Goal: Task Accomplishment & Management: Use online tool/utility

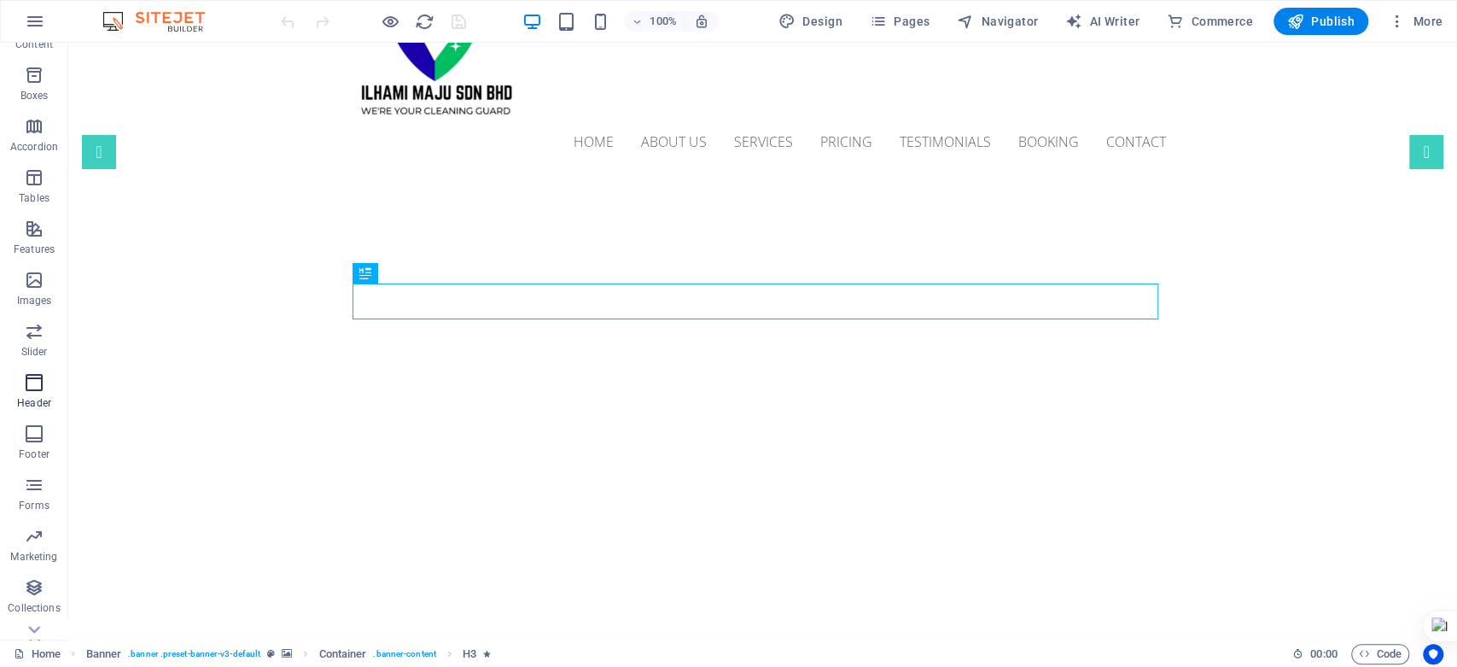
scroll to position [222, 0]
click at [34, 613] on icon "button" at bounding box center [34, 606] width 20 height 20
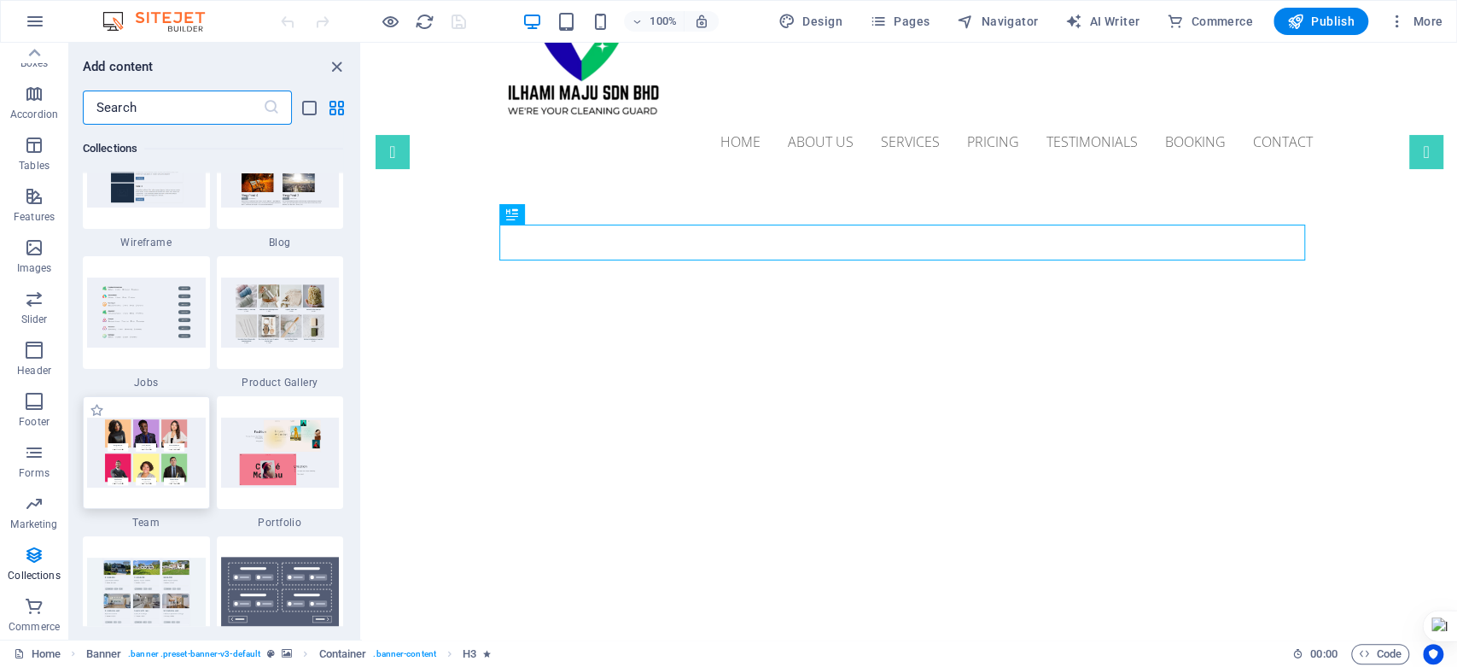
scroll to position [15689, 0]
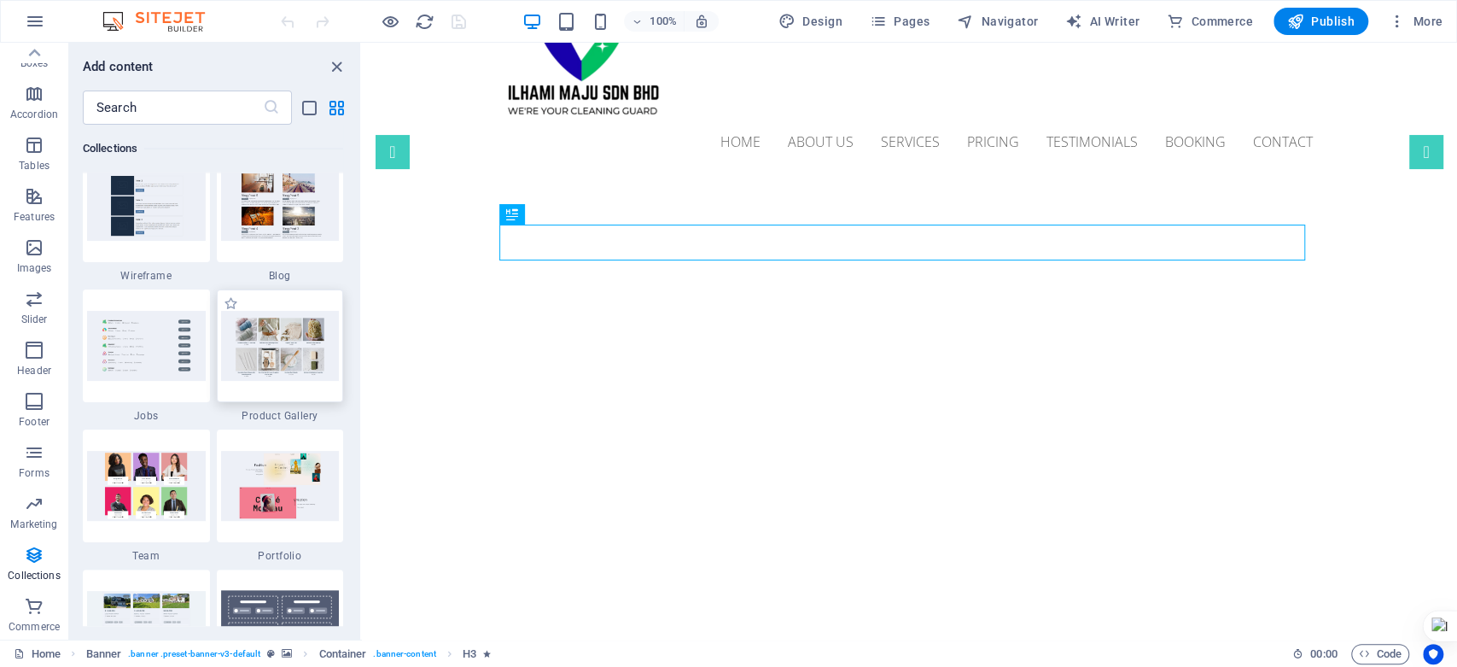
click at [259, 323] on img at bounding box center [280, 345] width 119 height 69
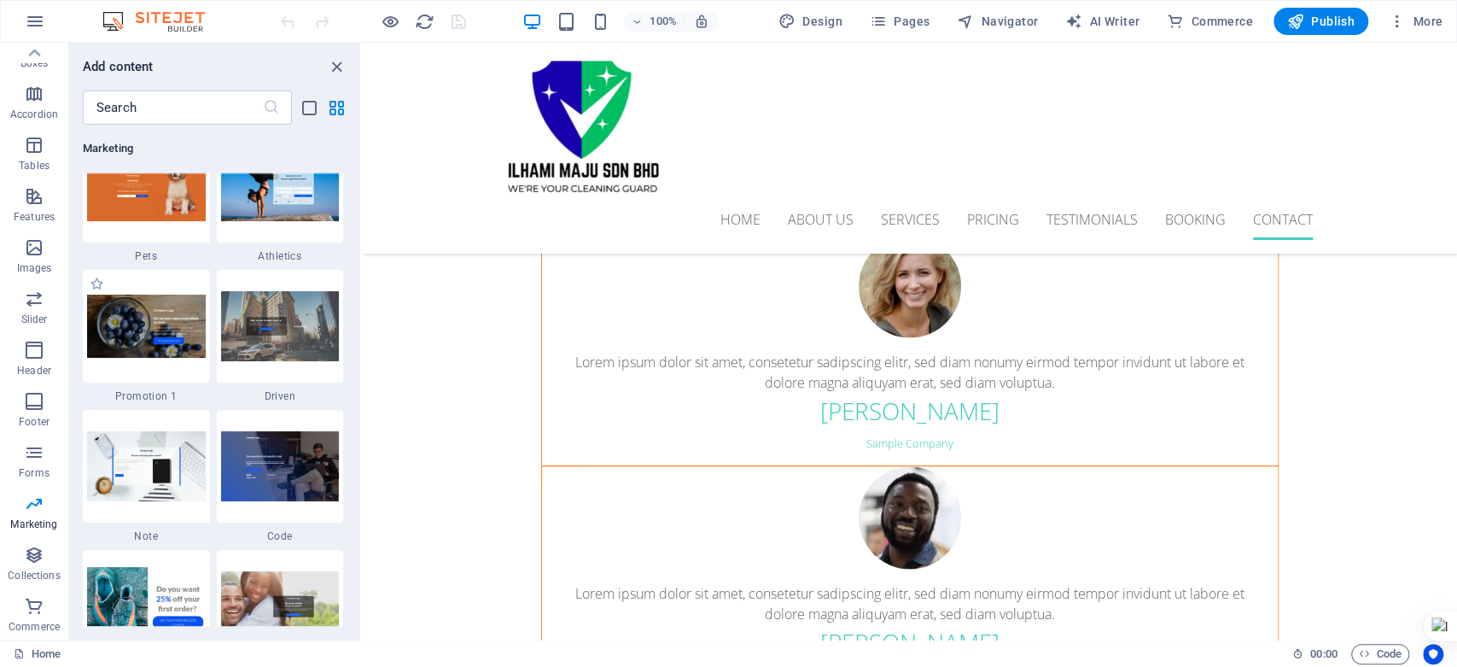
scroll to position [14551, 0]
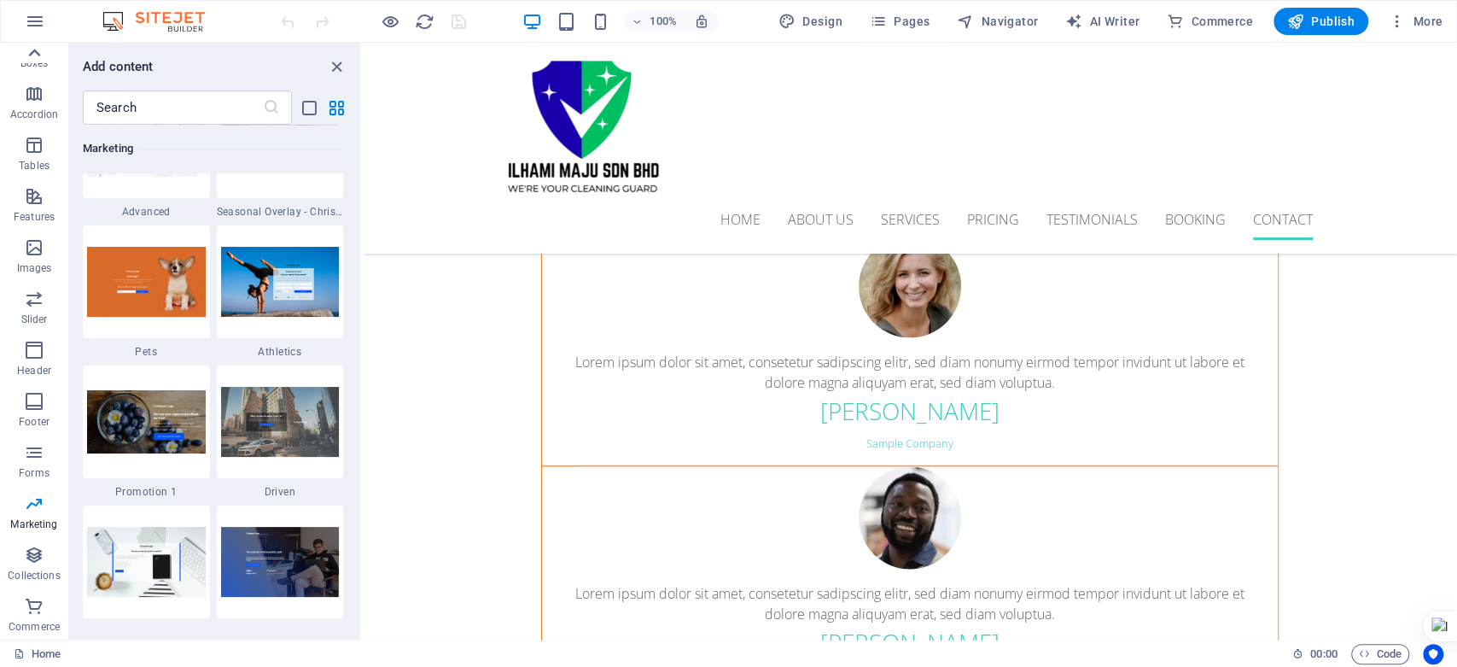
click at [34, 53] on icon at bounding box center [34, 53] width 24 height 24
click at [34, 53] on div "Favorites Elements Columns Content Boxes Accordion Tables Features Images Slide…" at bounding box center [34, 341] width 68 height 597
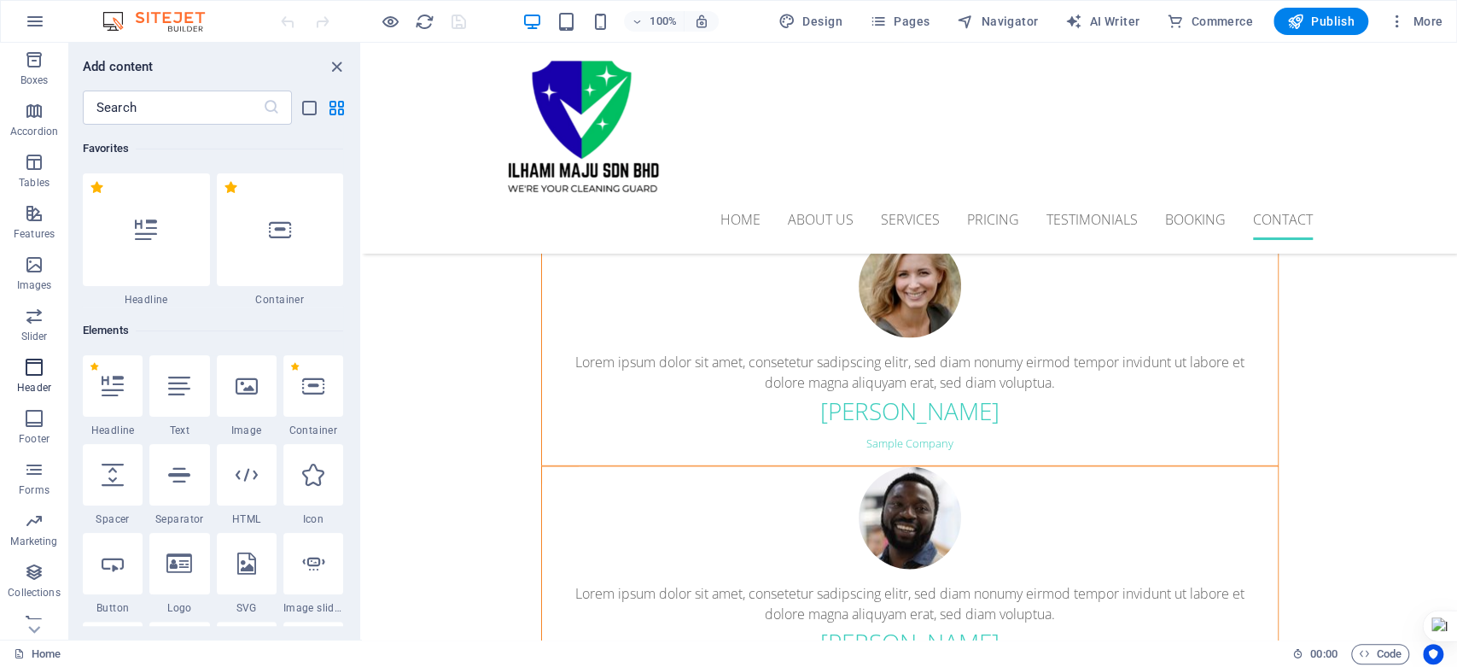
scroll to position [222, 0]
click at [41, 564] on icon "button" at bounding box center [34, 555] width 20 height 20
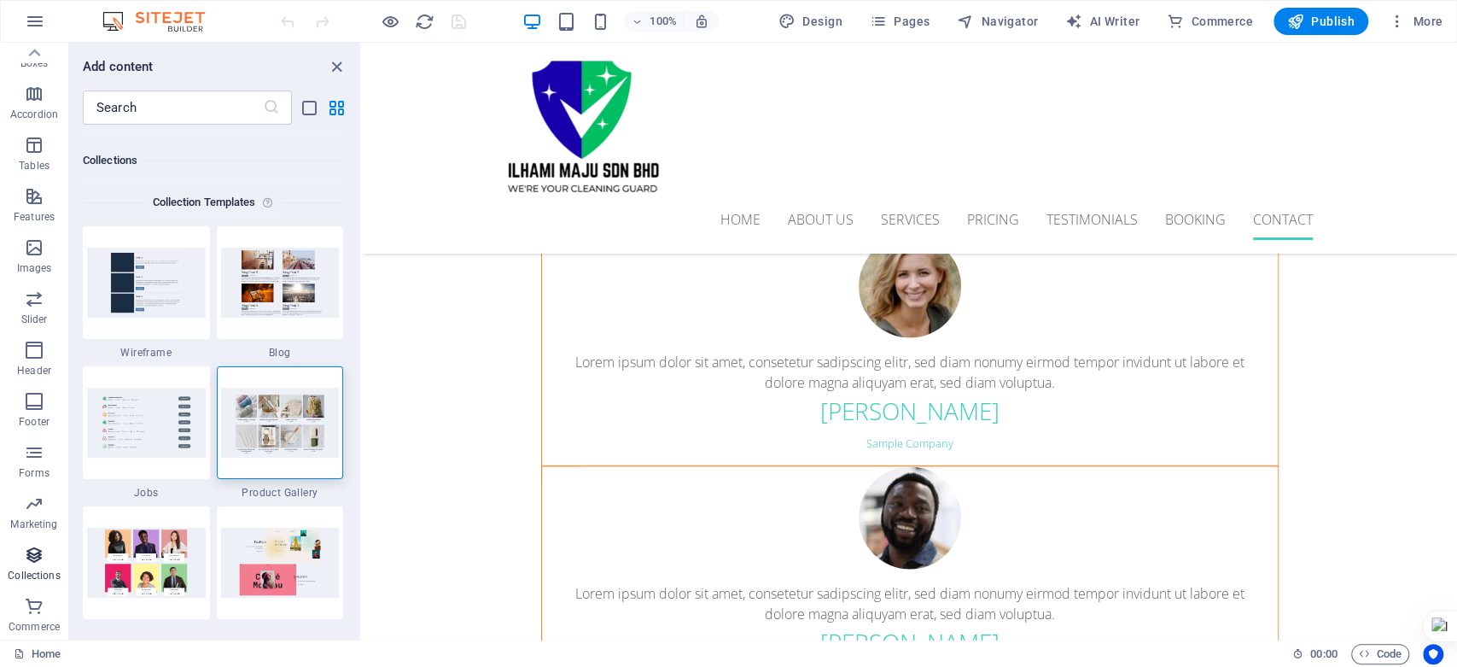
scroll to position [15623, 0]
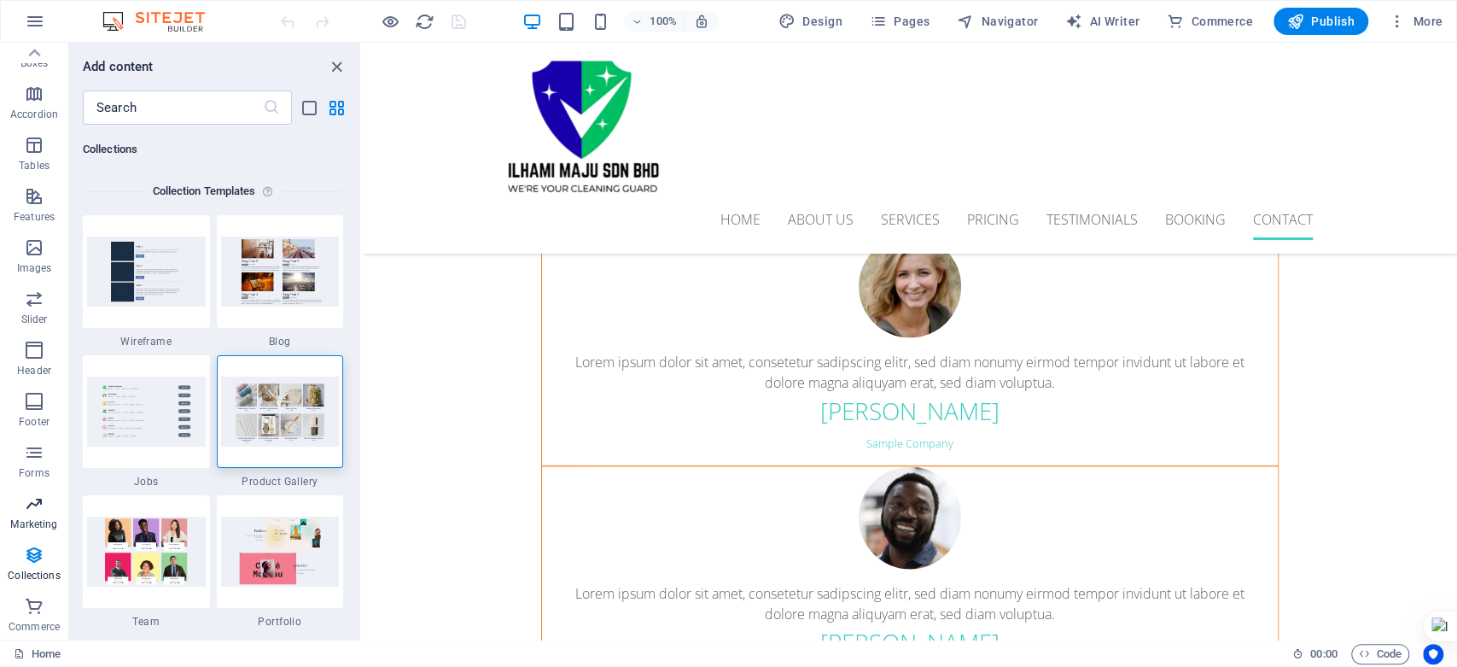
click at [39, 521] on p "Marketing" at bounding box center [33, 524] width 47 height 14
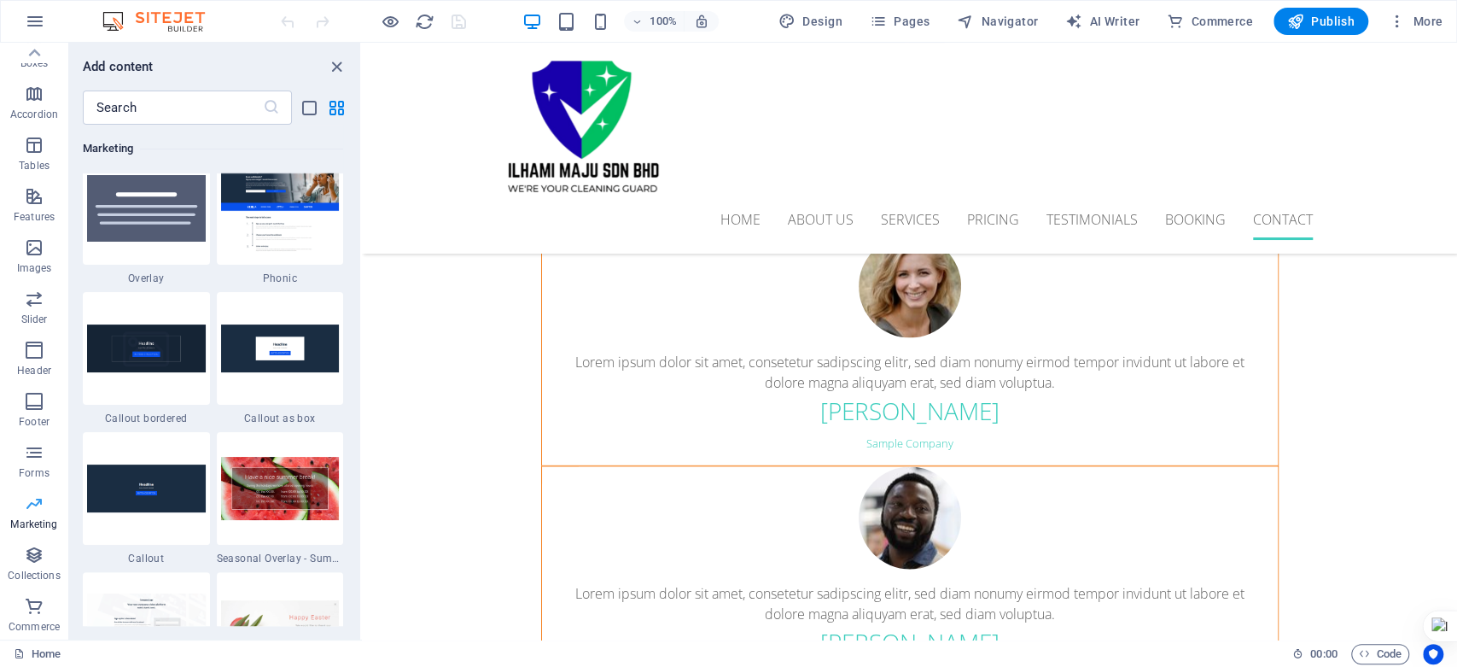
scroll to position [13902, 0]
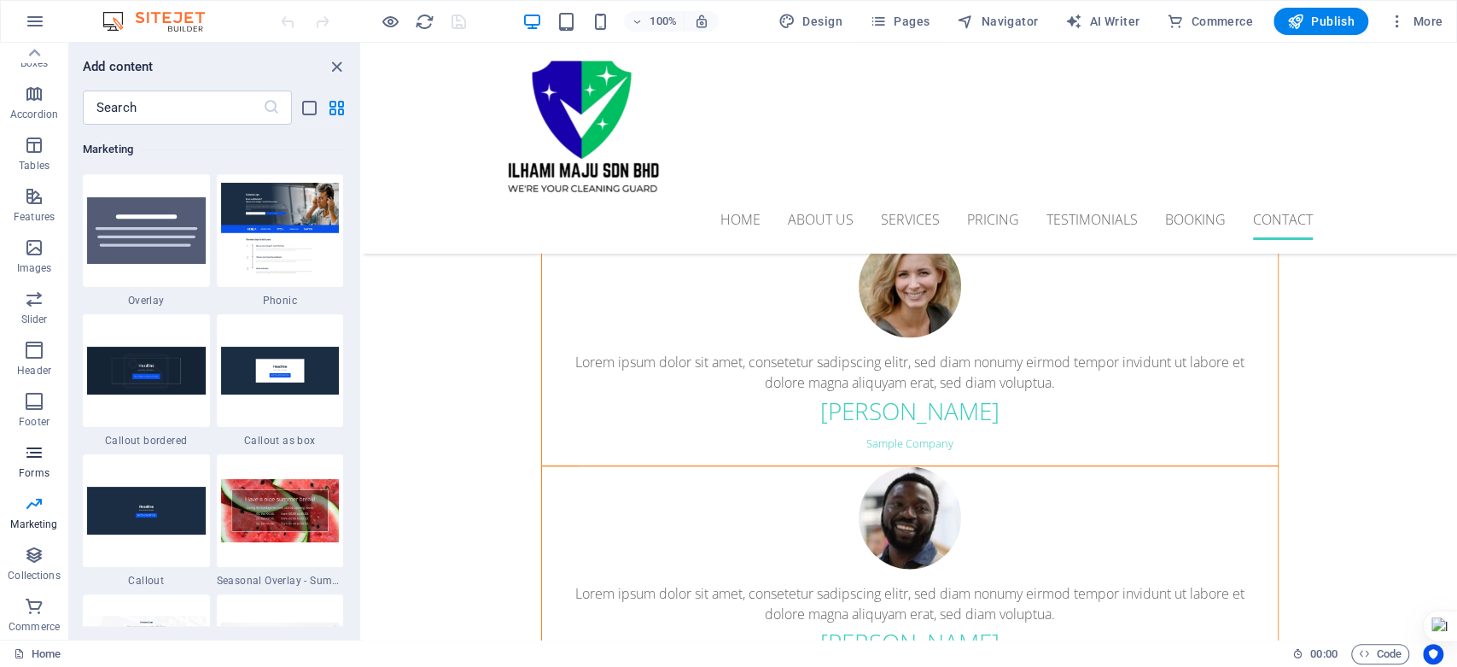
click at [42, 456] on icon "button" at bounding box center [34, 452] width 20 height 20
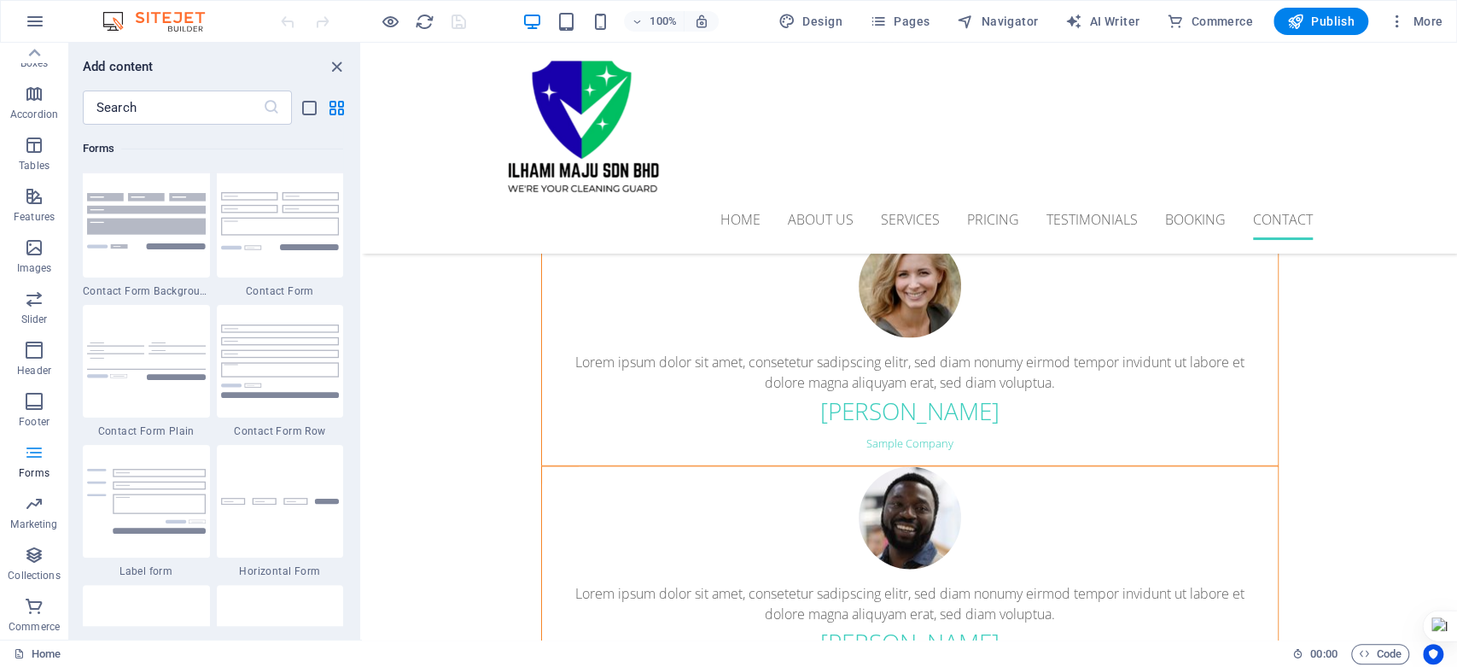
scroll to position [12461, 0]
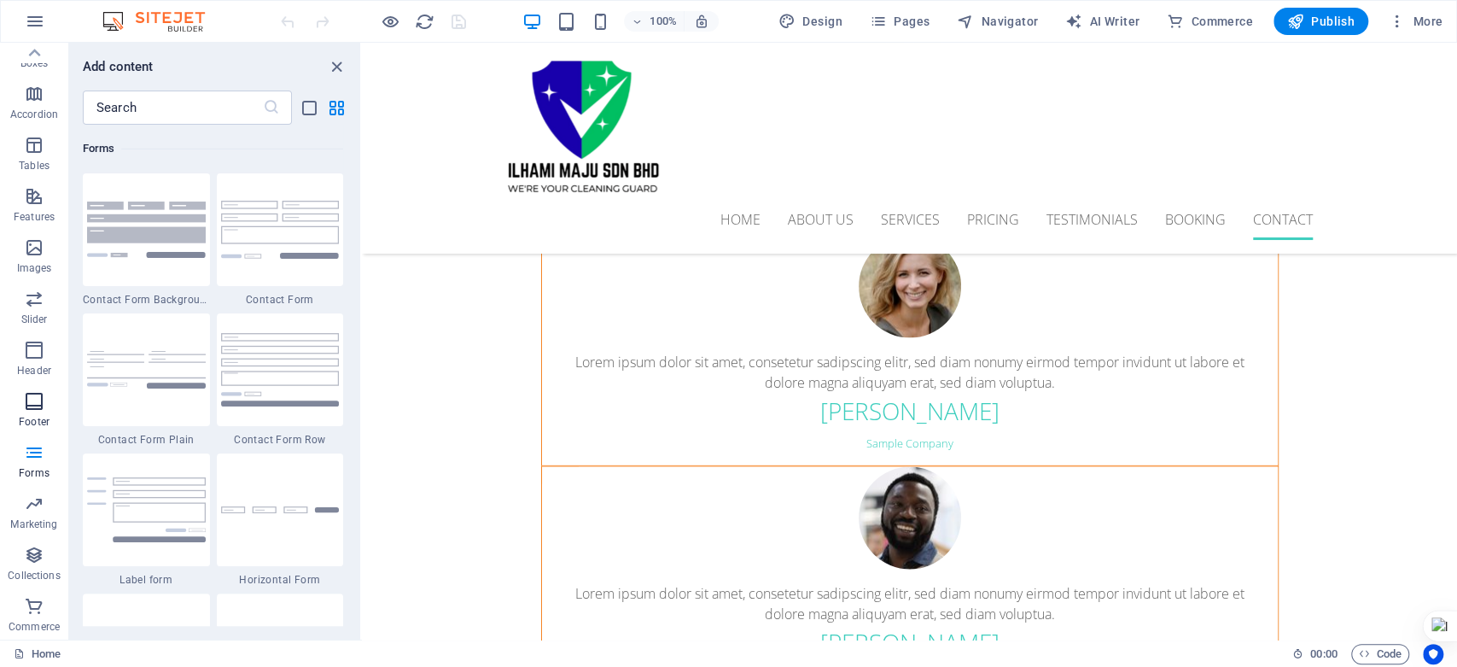
click at [41, 420] on p "Footer" at bounding box center [34, 422] width 31 height 14
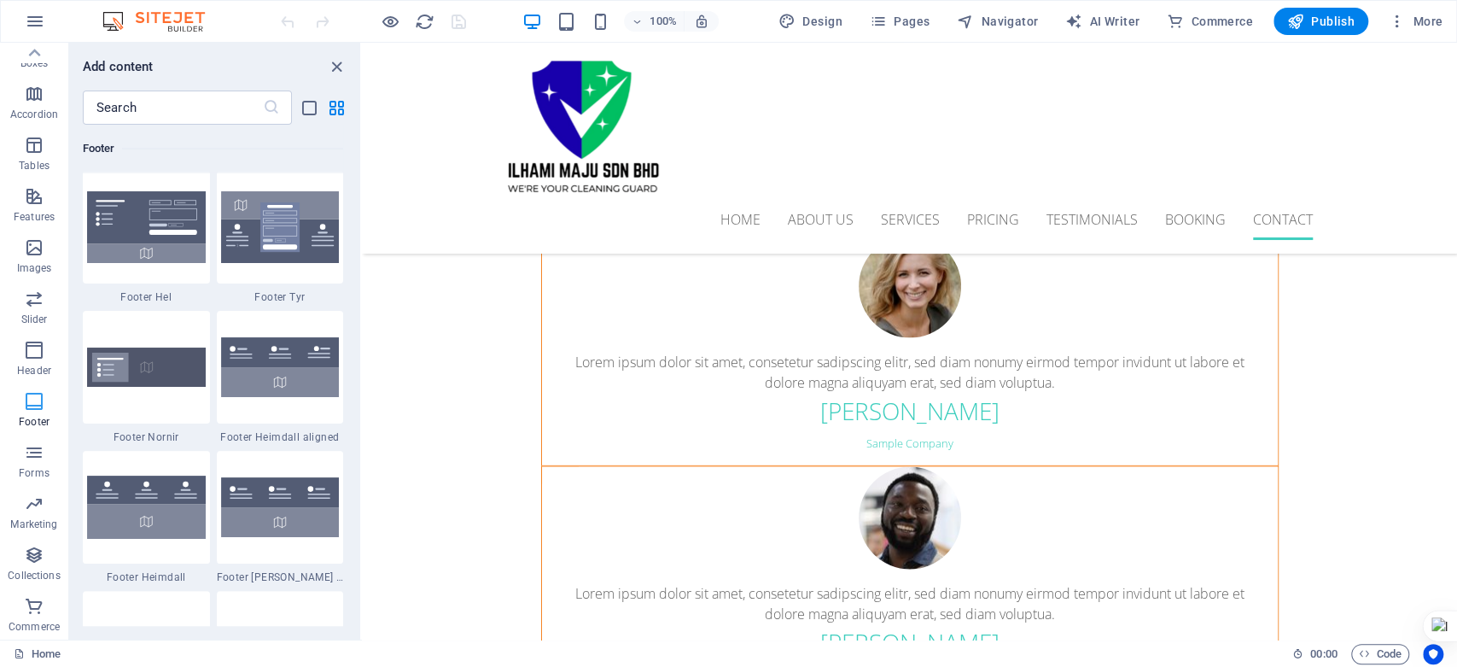
scroll to position [11300, 0]
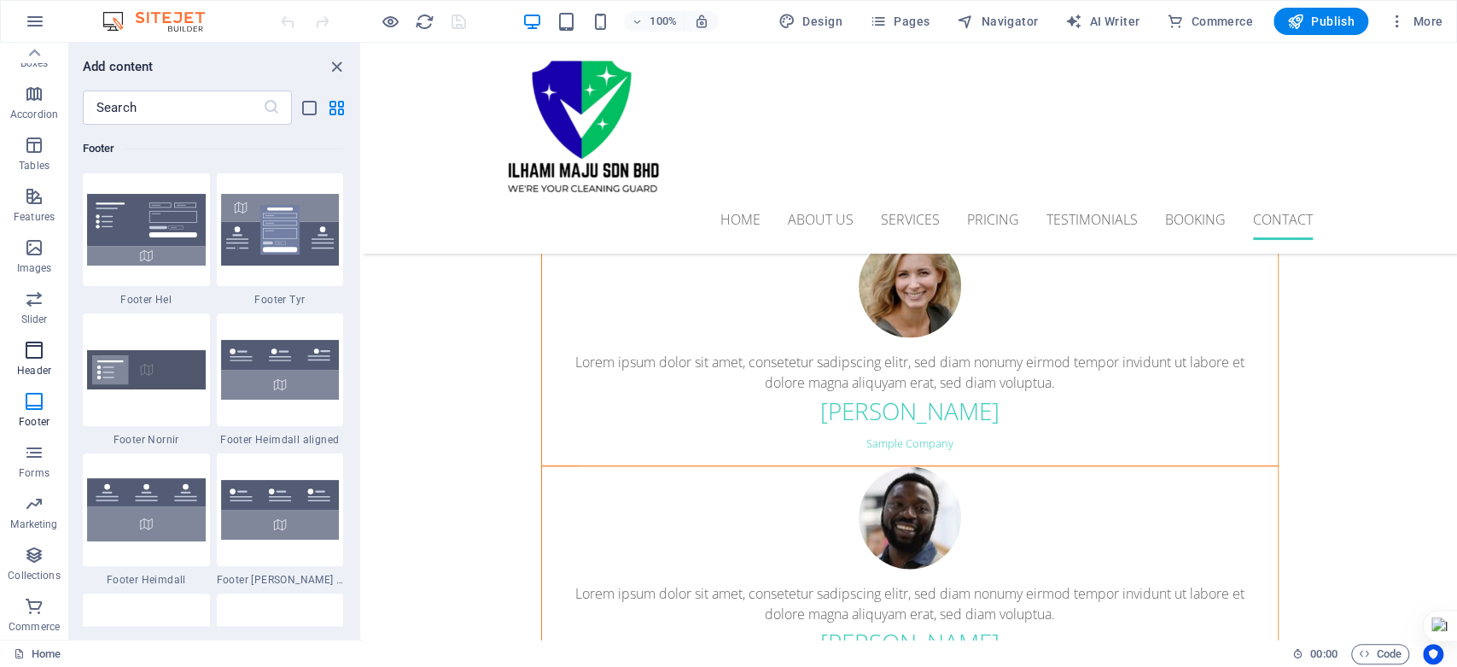
click at [30, 347] on icon "button" at bounding box center [34, 350] width 20 height 20
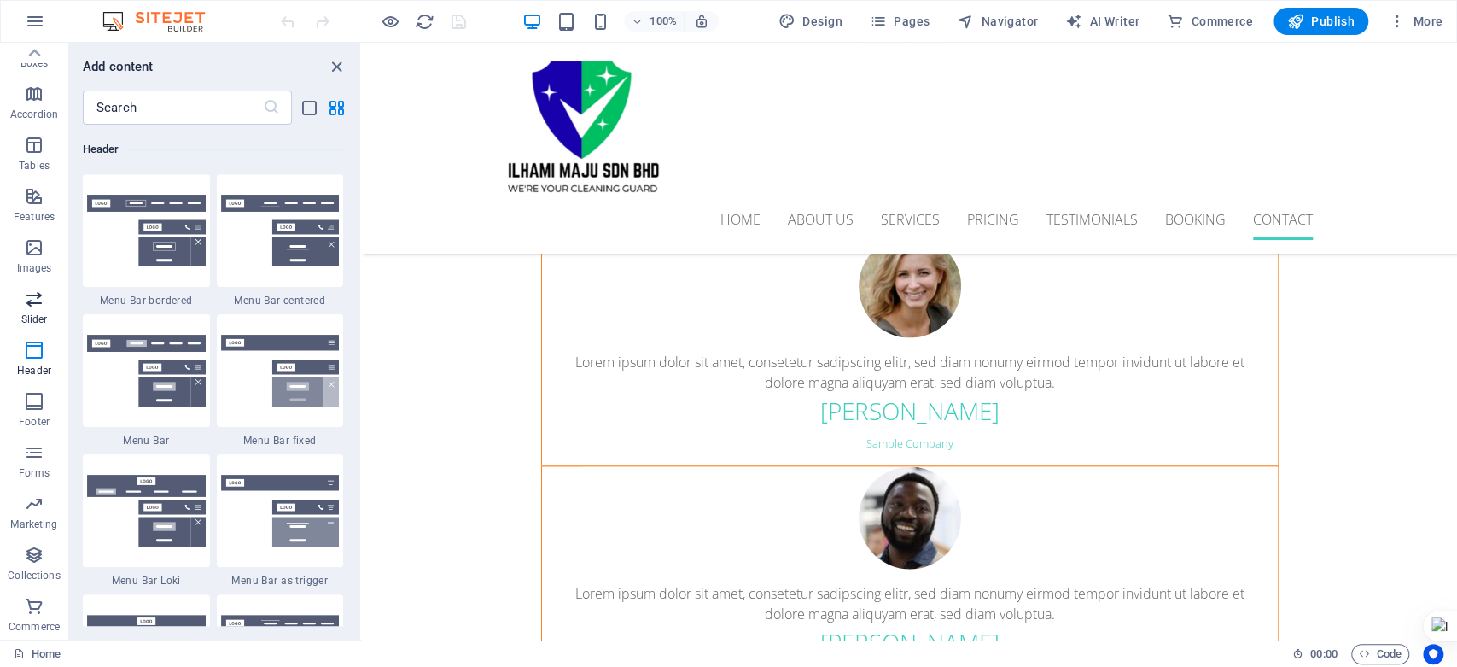
click at [24, 300] on icon "button" at bounding box center [34, 298] width 20 height 20
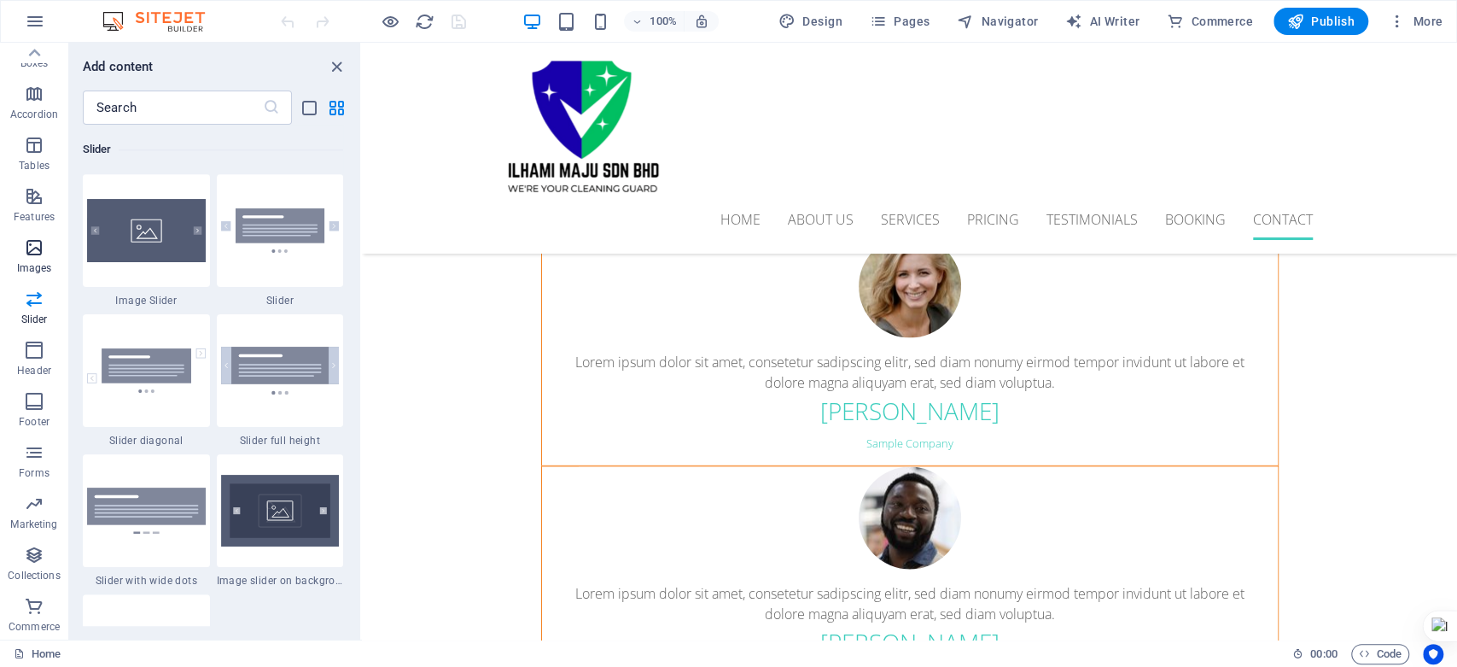
click at [40, 252] on icon "button" at bounding box center [34, 247] width 20 height 20
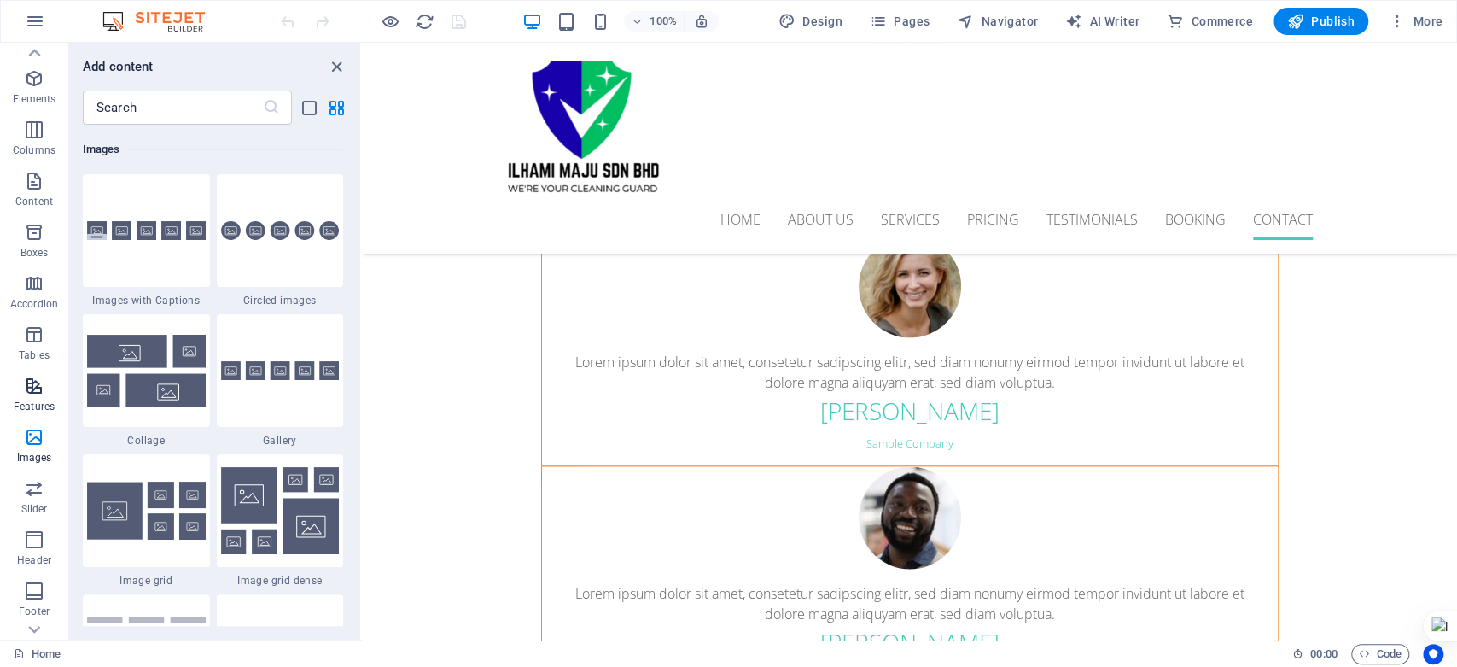
scroll to position [0, 0]
click at [32, 100] on button "Elements" at bounding box center [34, 119] width 68 height 51
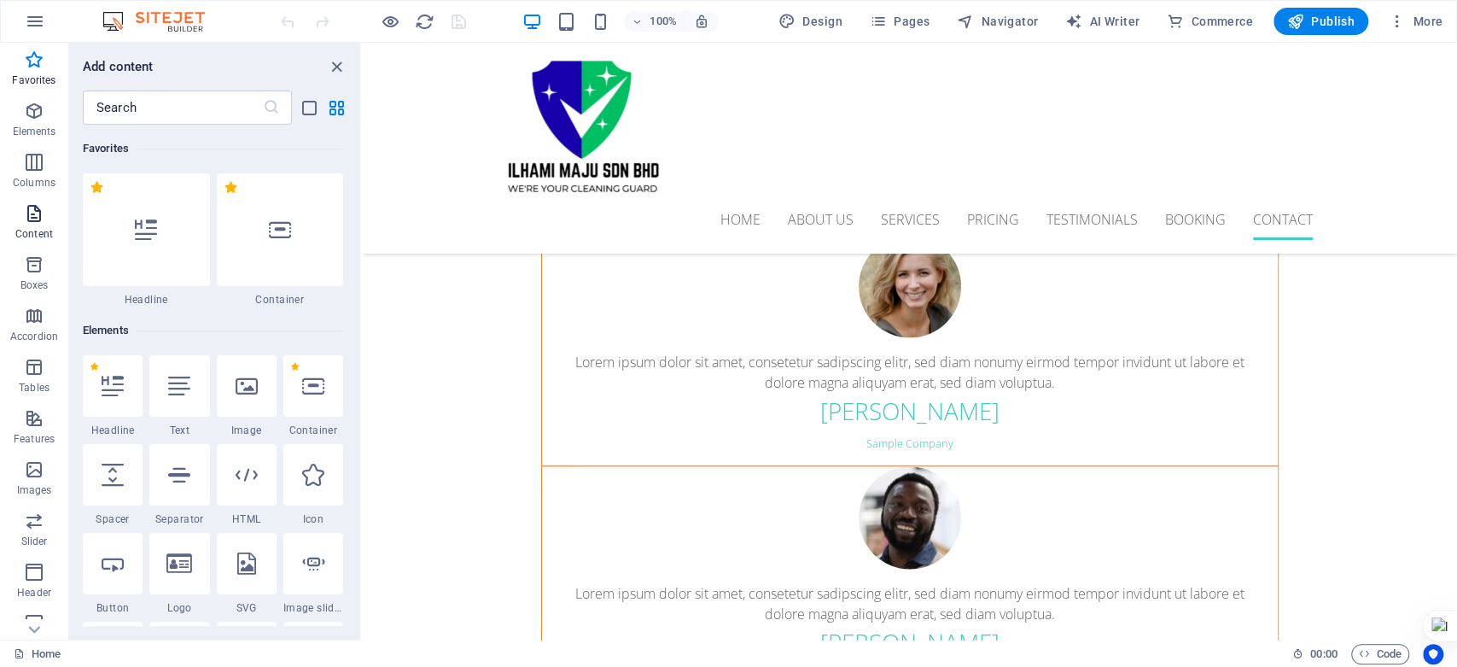
click at [44, 230] on p "Content" at bounding box center [34, 234] width 38 height 14
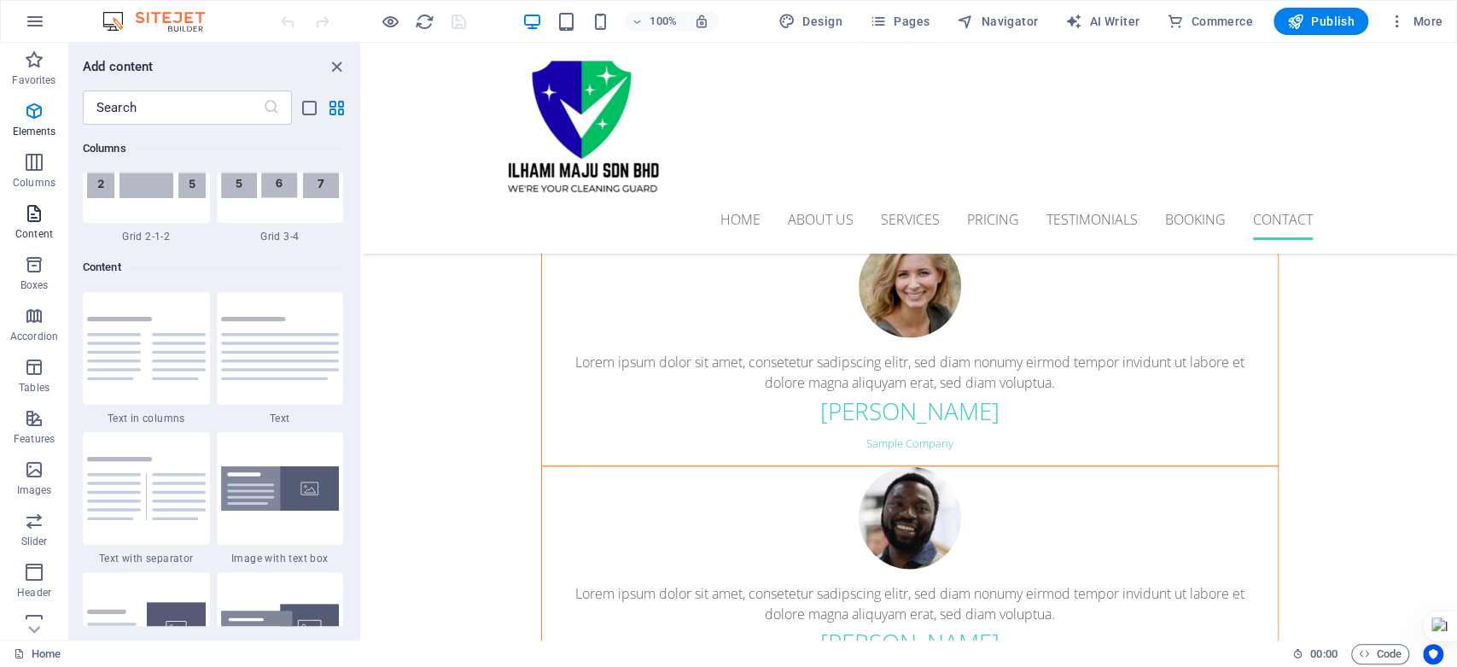
scroll to position [2986, 0]
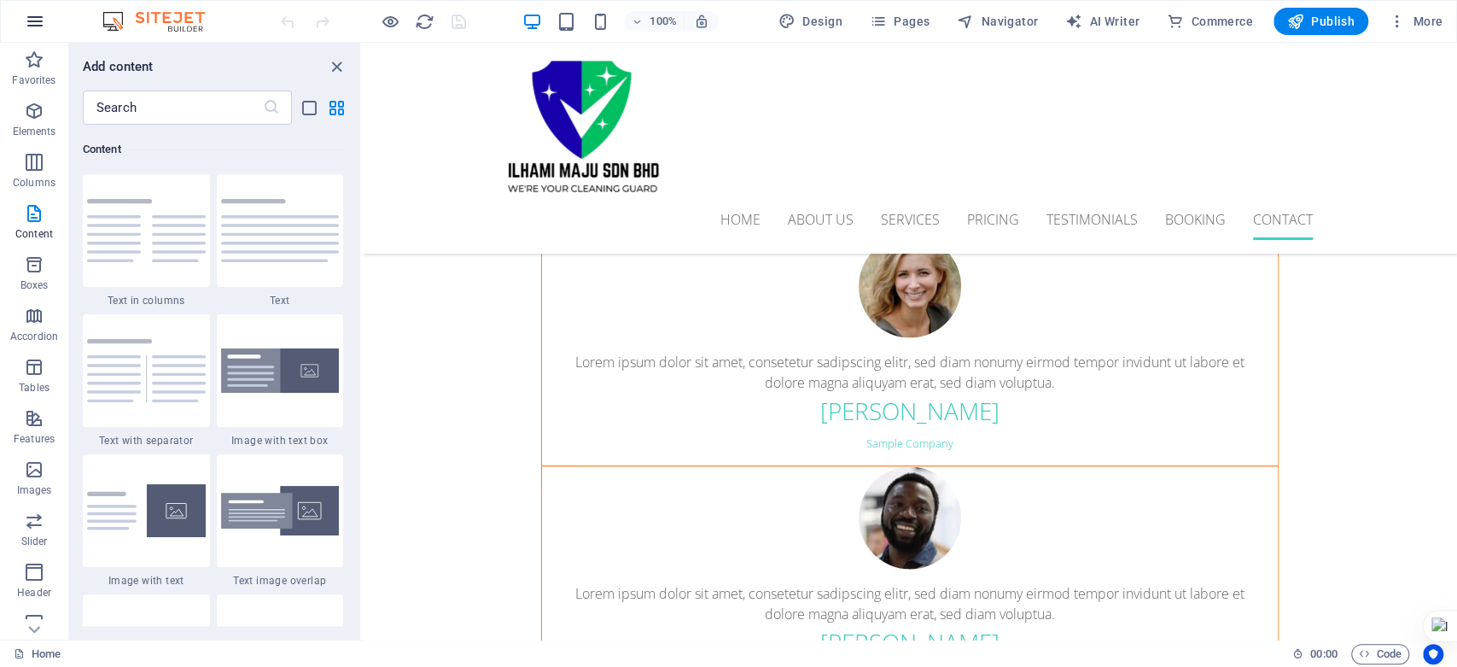
click at [41, 19] on icon "button" at bounding box center [35, 21] width 20 height 20
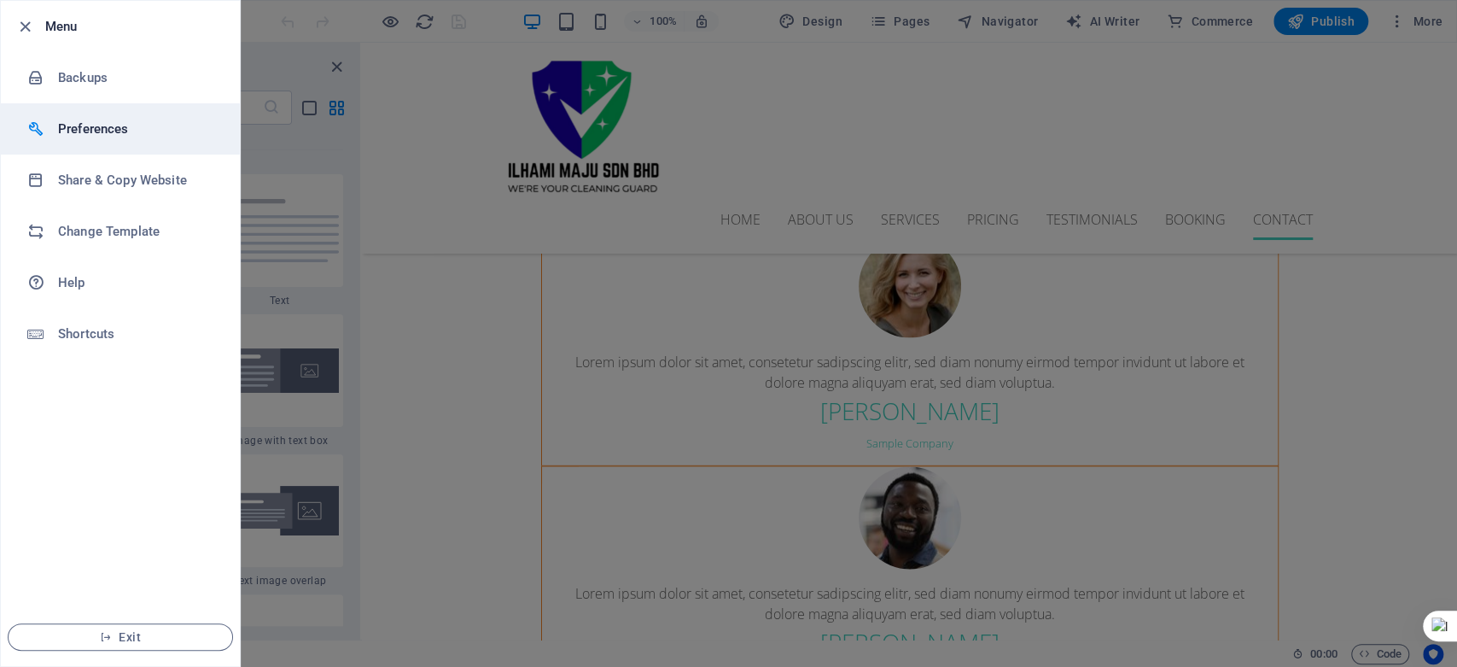
click at [146, 119] on h6 "Preferences" at bounding box center [137, 129] width 158 height 20
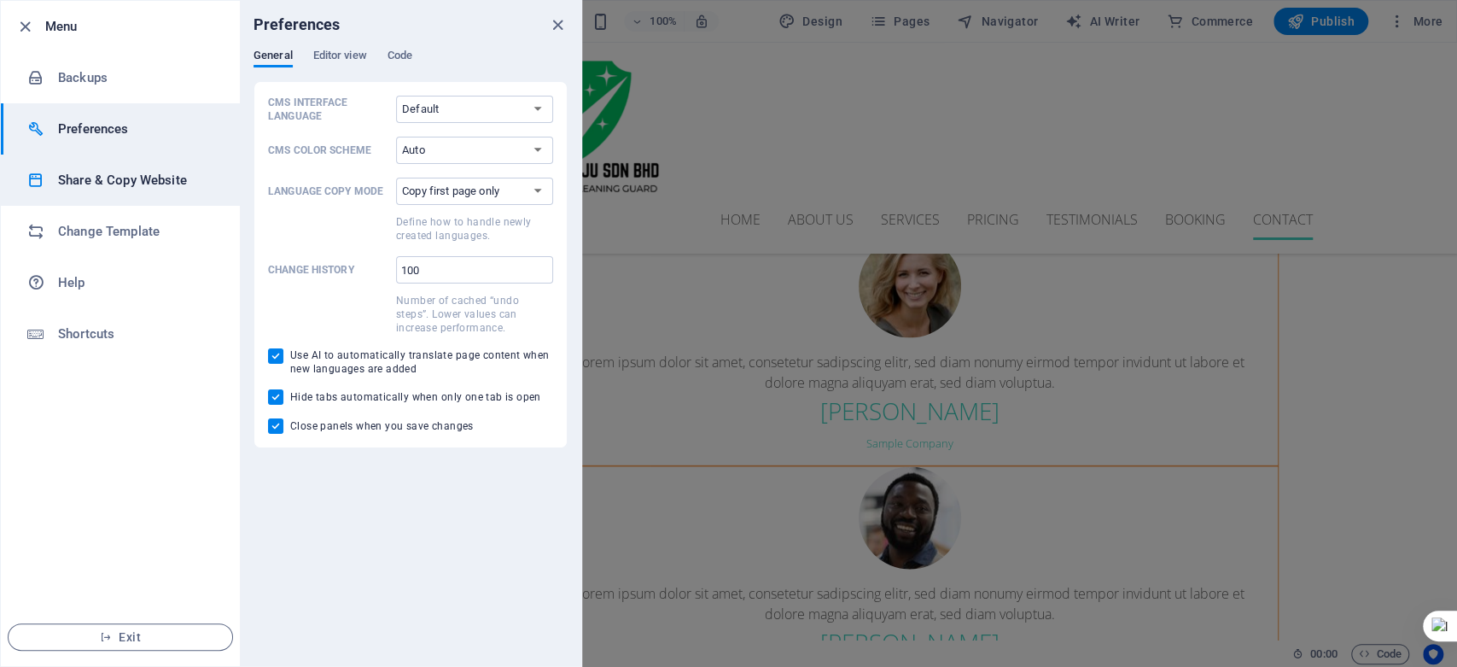
click at [137, 176] on h6 "Share & Copy Website" at bounding box center [137, 180] width 158 height 20
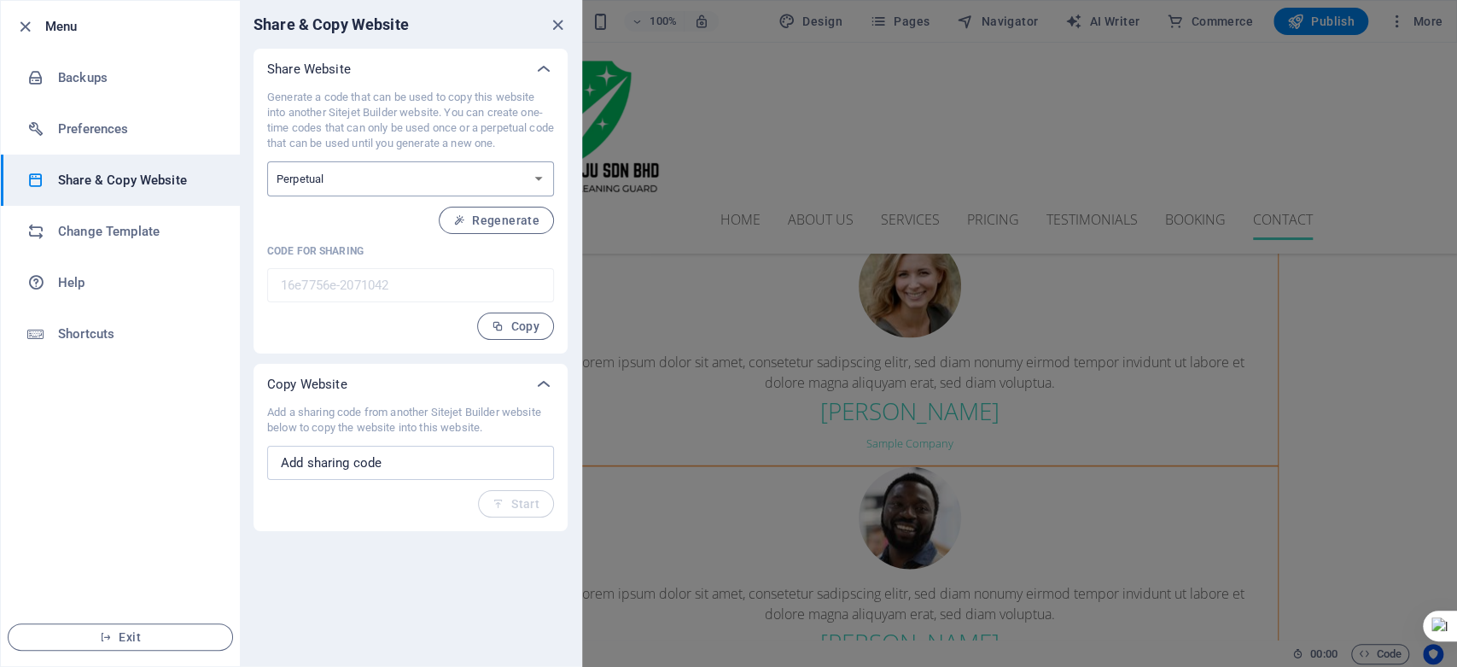
click at [538, 182] on select "One-time Perpetual" at bounding box center [410, 178] width 287 height 35
click at [147, 127] on h6 "Preferences" at bounding box center [137, 129] width 158 height 20
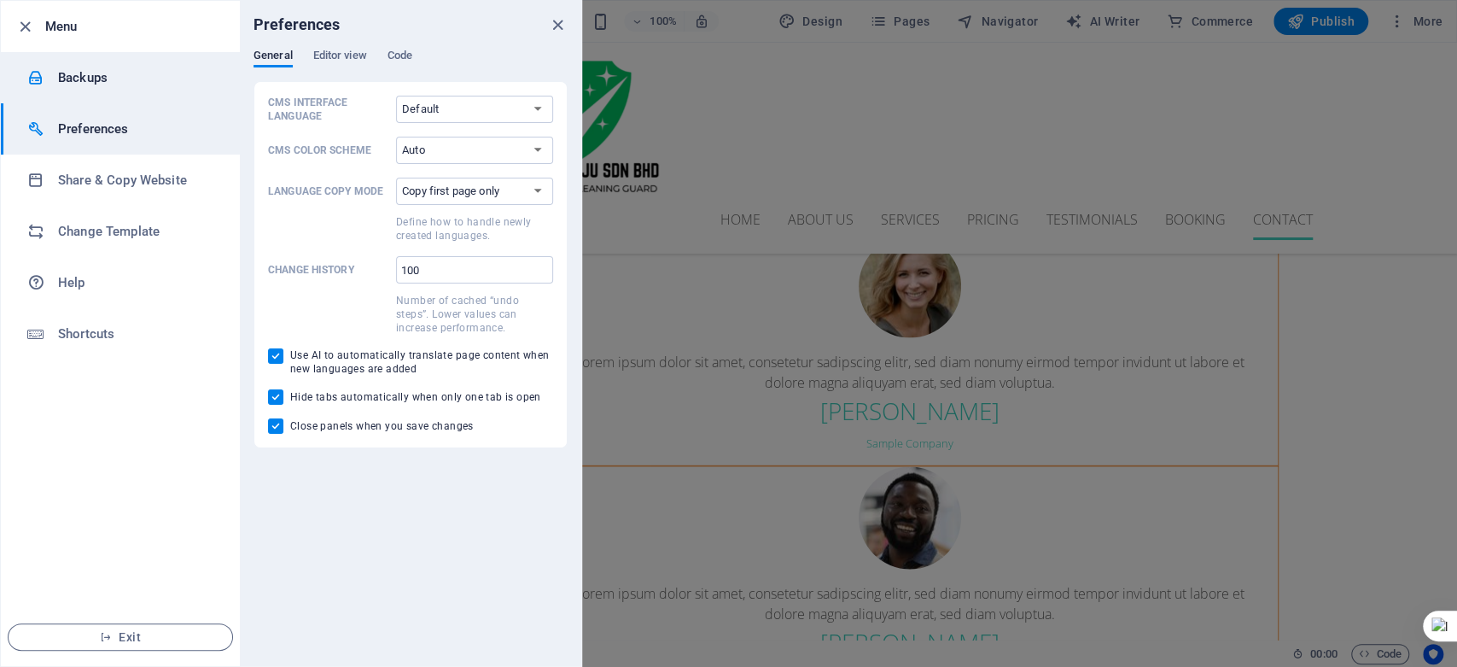
click at [109, 87] on li "Backups" at bounding box center [120, 77] width 239 height 51
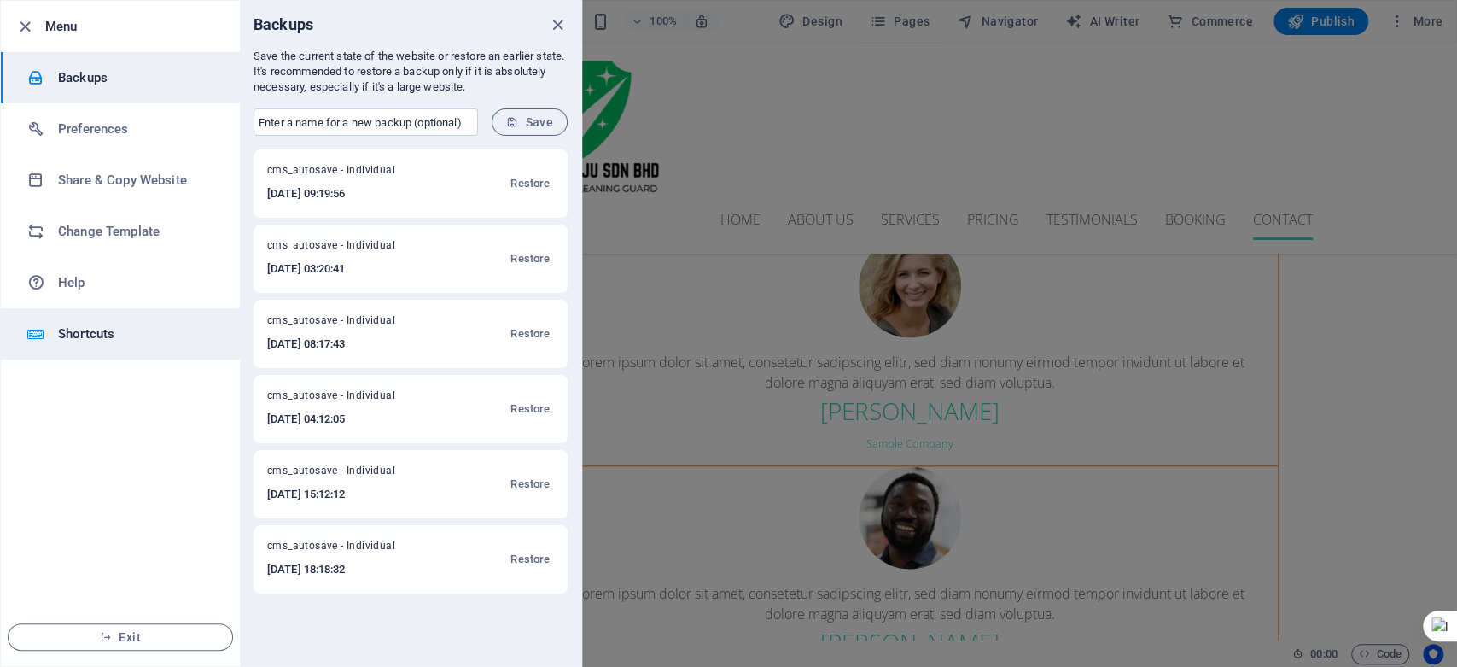
click at [132, 340] on h6 "Shortcuts" at bounding box center [137, 333] width 158 height 20
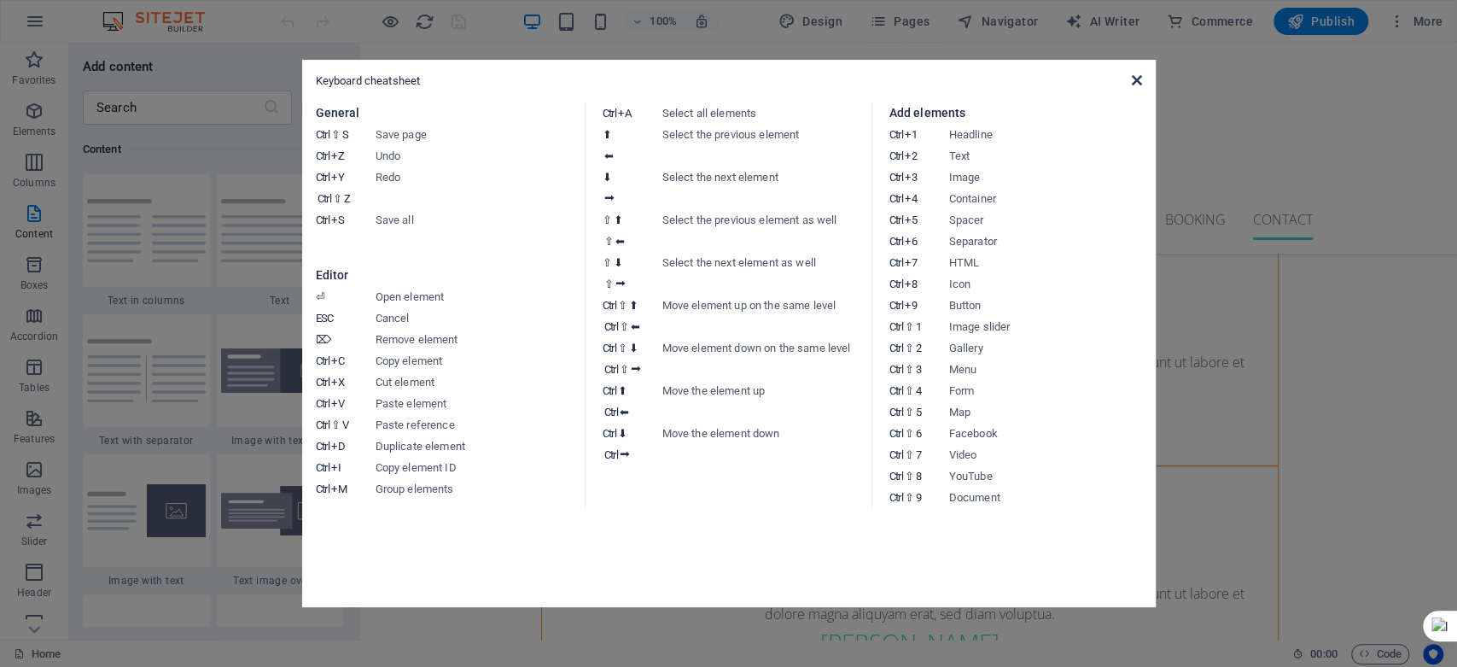
click at [1133, 81] on icon at bounding box center [1136, 80] width 10 height 14
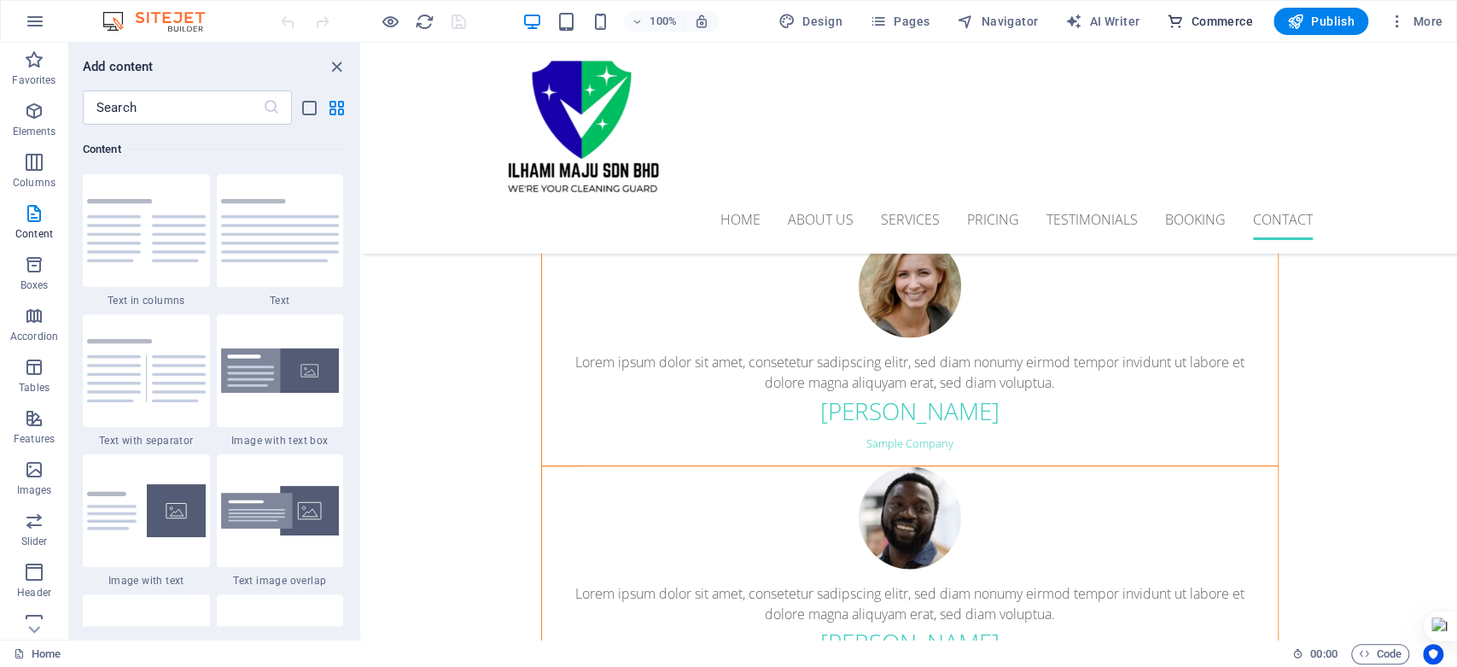
click at [1219, 22] on span "Commerce" at bounding box center [1210, 21] width 86 height 17
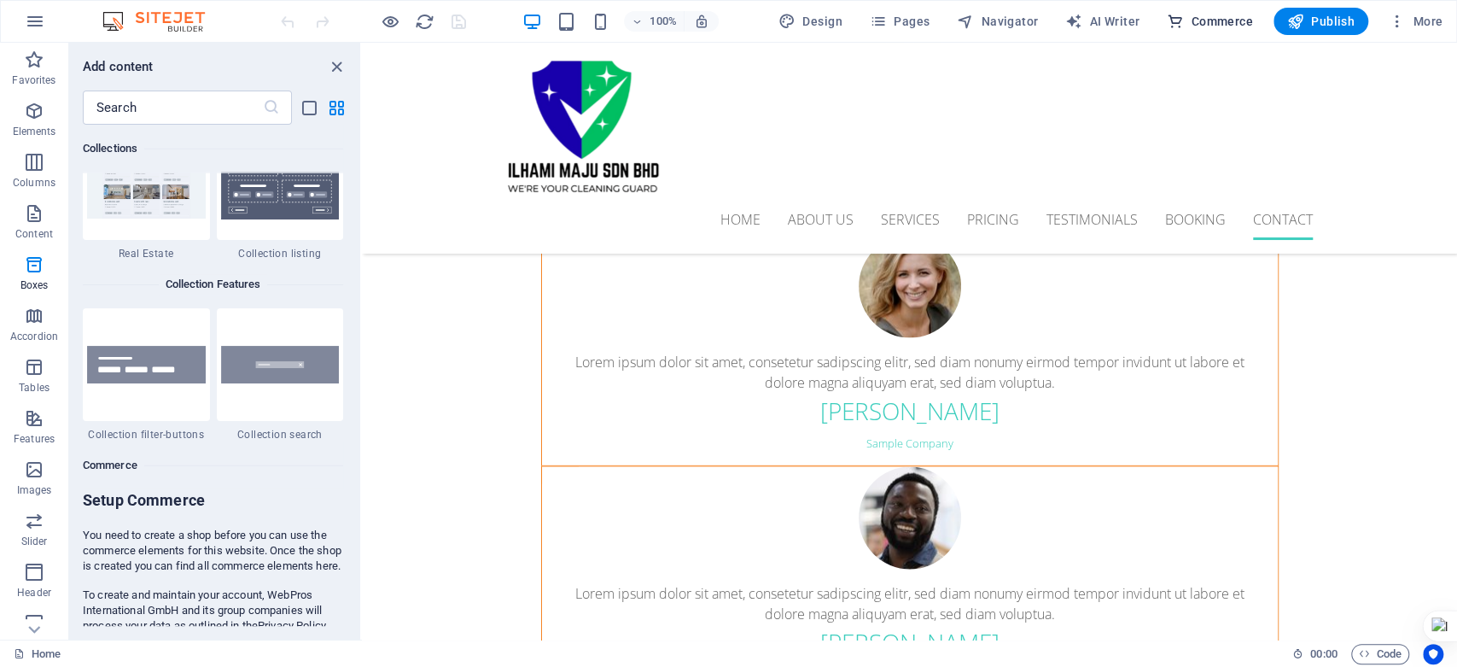
scroll to position [16448, 0]
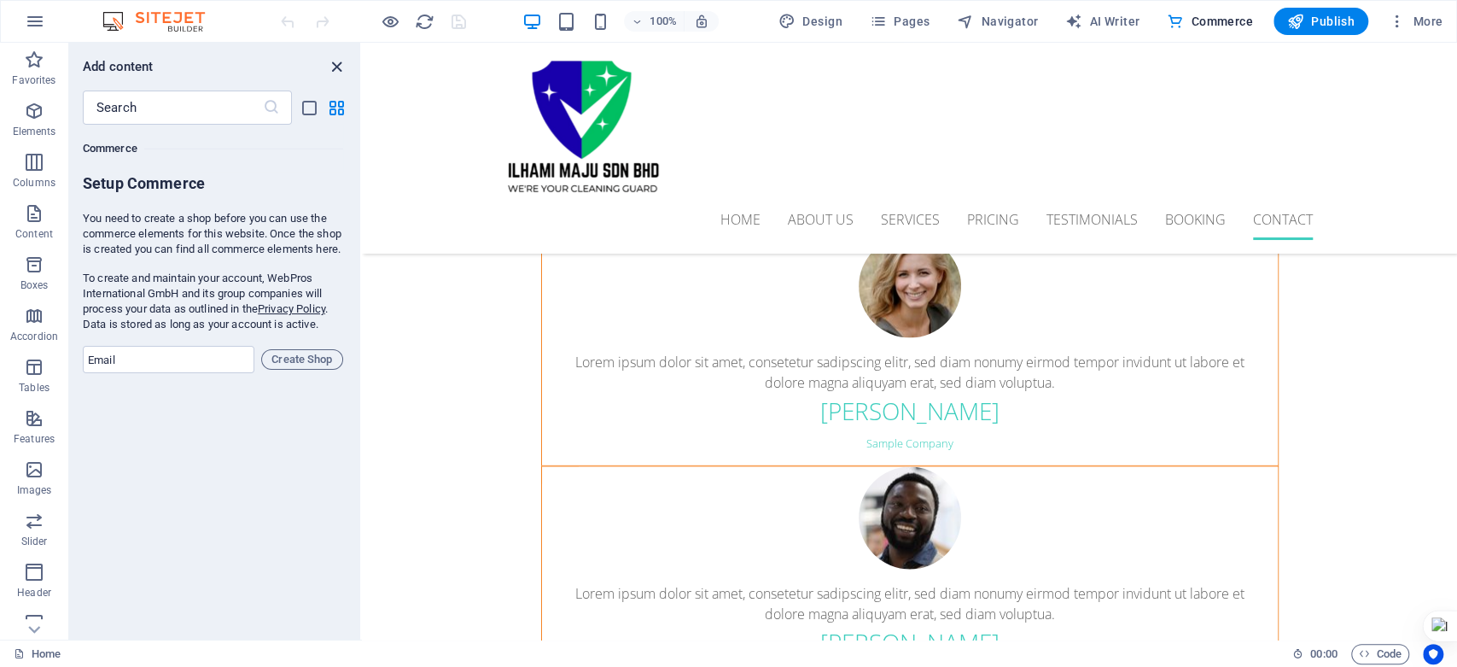
click at [332, 67] on icon "close panel" at bounding box center [337, 67] width 20 height 20
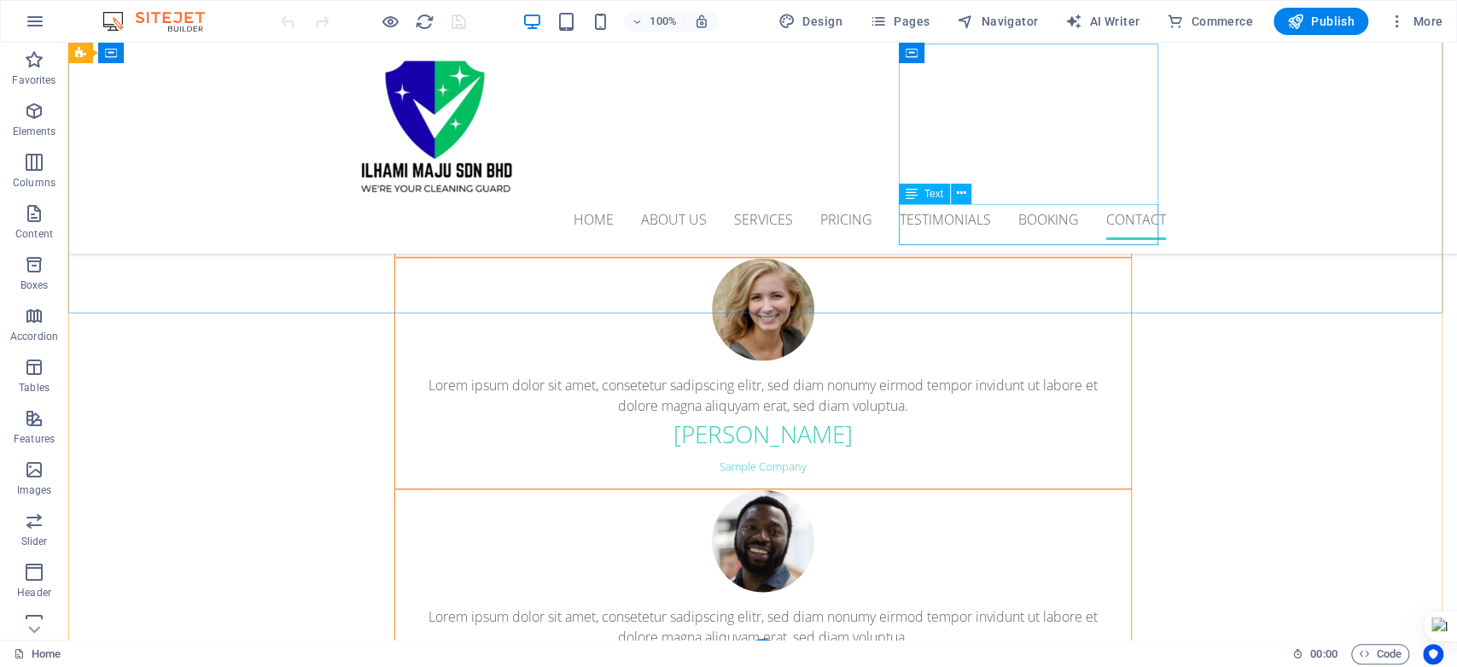
scroll to position [6602, 0]
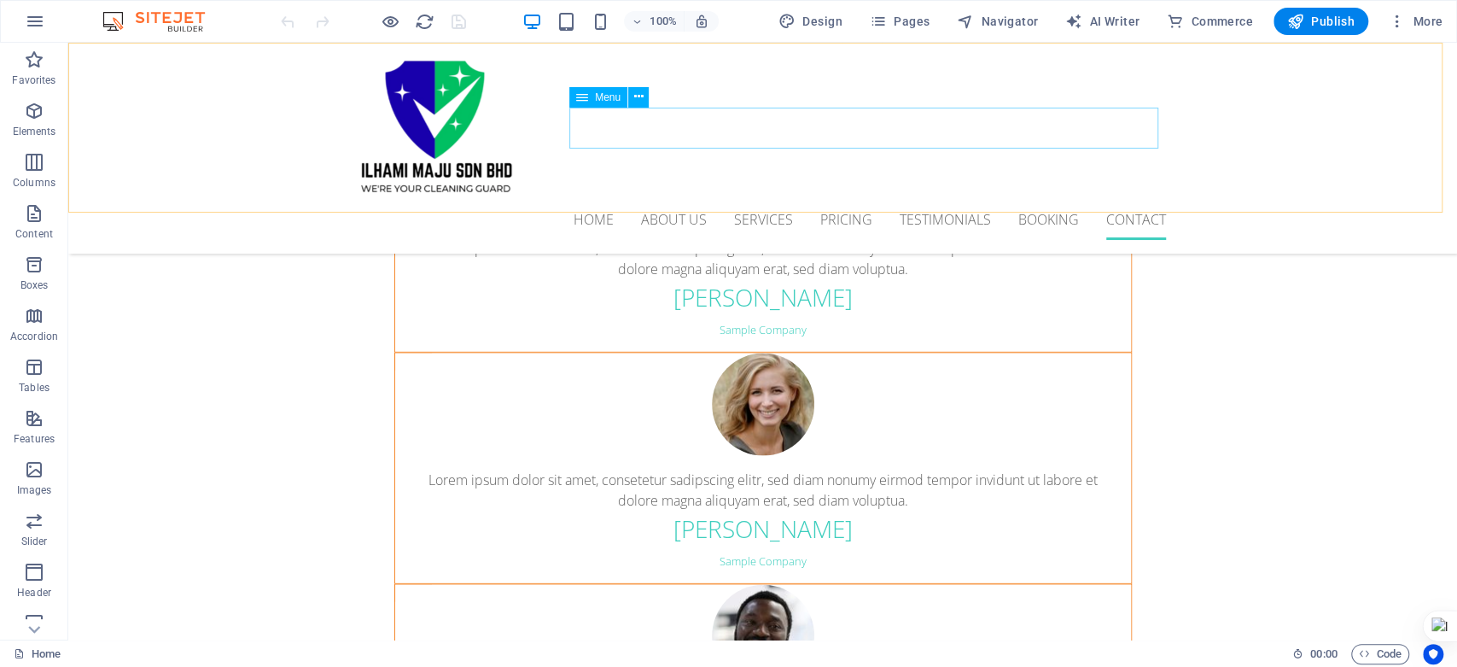
click at [833, 199] on nav "Home About us Services Pricing Testimonials Booking Contact" at bounding box center [763, 219] width 806 height 41
click at [1421, 16] on span "More" at bounding box center [1416, 21] width 54 height 17
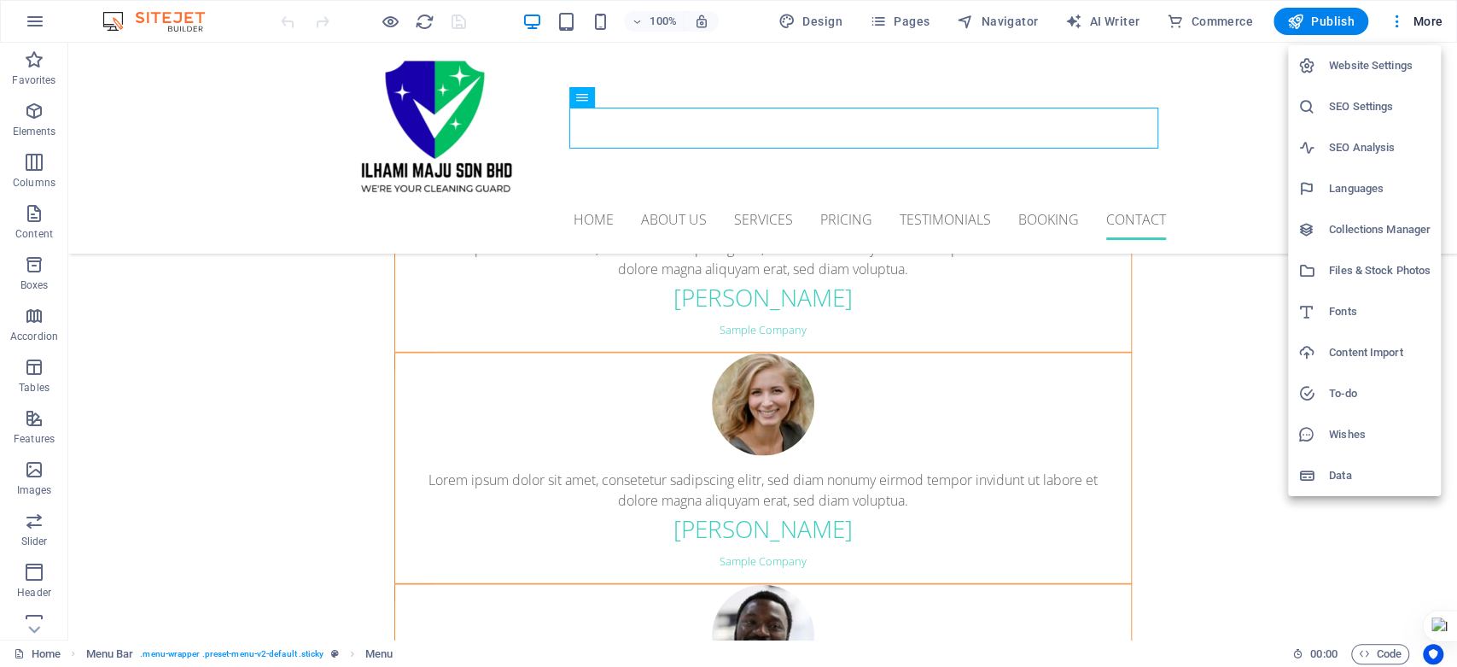
click at [789, 12] on div at bounding box center [728, 333] width 1457 height 667
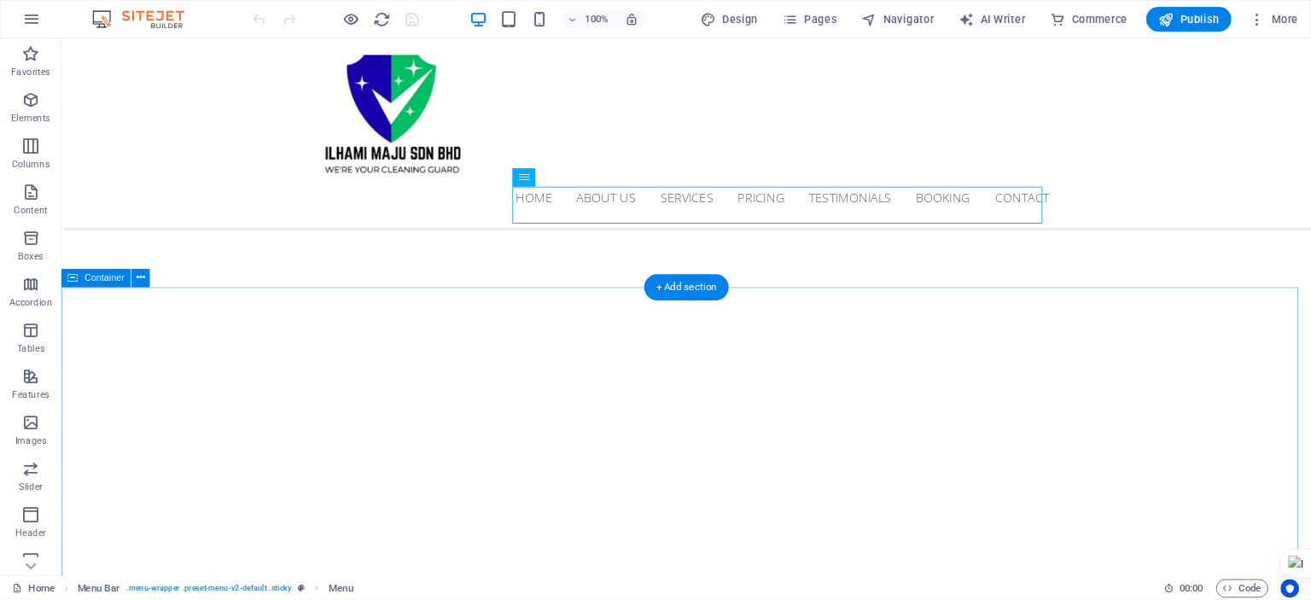
scroll to position [189, 0]
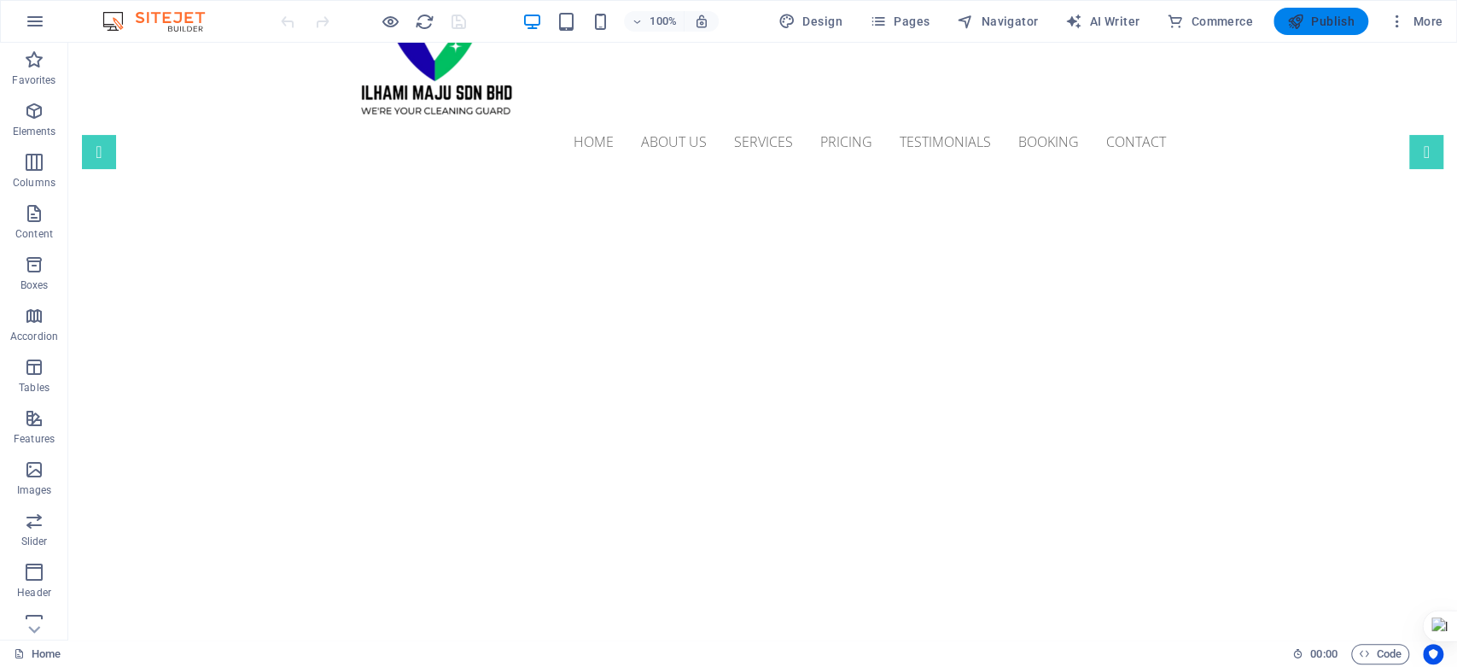
click at [1329, 20] on span "Publish" at bounding box center [1320, 21] width 67 height 17
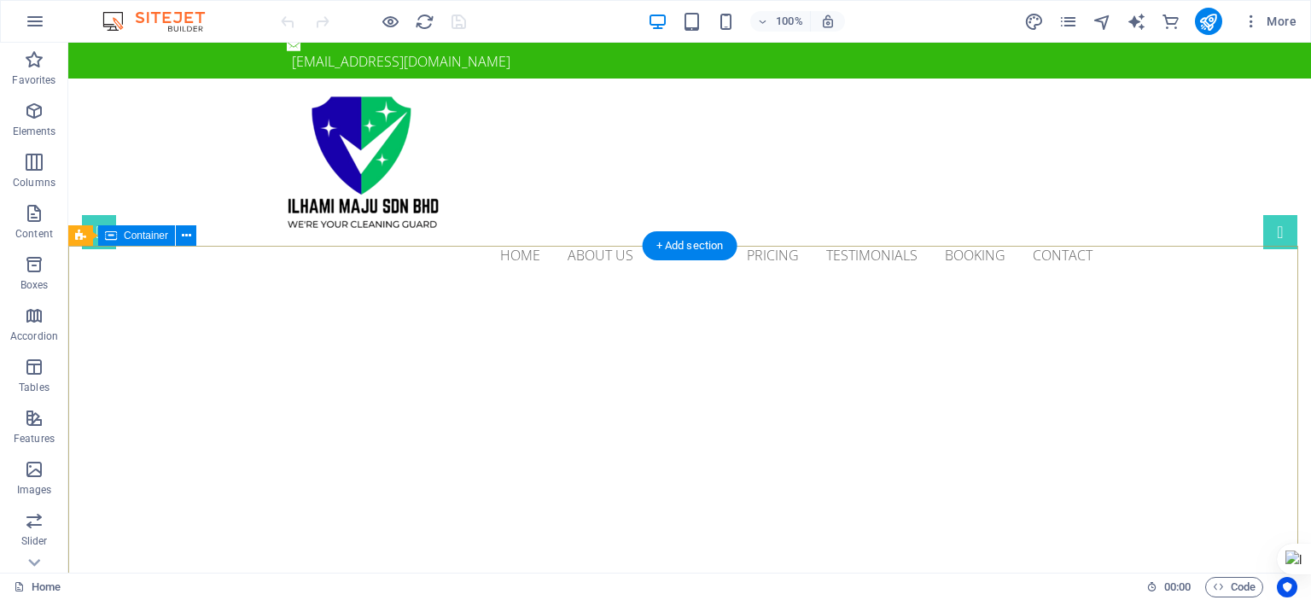
scroll to position [0, 0]
